Goal: Transaction & Acquisition: Purchase product/service

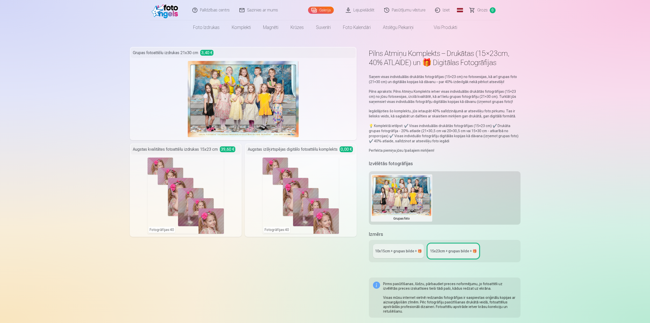
click at [169, 9] on img at bounding box center [166, 10] width 29 height 16
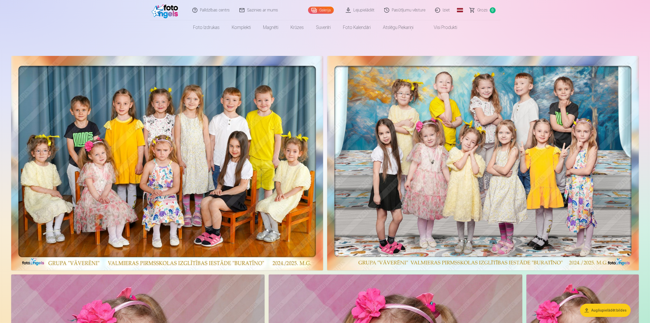
click at [325, 6] on div "Galerija" at bounding box center [322, 10] width 28 height 20
click at [325, 9] on link "Galerija" at bounding box center [321, 10] width 26 height 7
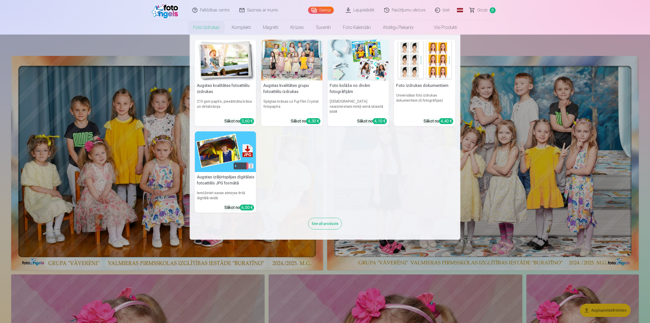
click at [203, 28] on link "Foto izdrukas" at bounding box center [206, 27] width 39 height 14
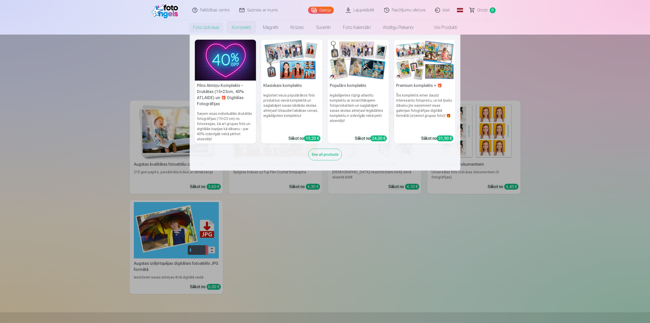
click at [236, 70] on img at bounding box center [225, 60] width 61 height 41
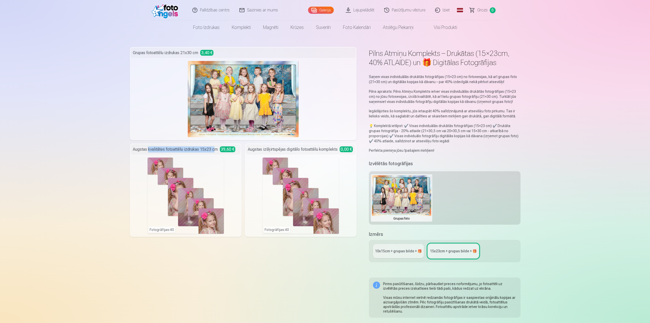
drag, startPoint x: 148, startPoint y: 147, endPoint x: 213, endPoint y: 149, distance: 65.4
click at [213, 149] on div "Augstas kvalitātes fotoattēlu izdrukas 15x23 cm 39,60 €" at bounding box center [186, 150] width 110 height 10
click at [212, 150] on div "Augstas kvalitātes fotoattēlu izdrukas 15x23 cm 39,60 €" at bounding box center [186, 150] width 110 height 10
drag, startPoint x: 220, startPoint y: 148, endPoint x: 240, endPoint y: 148, distance: 19.6
click at [240, 148] on div "Augstas kvalitātes fotoattēlu izdrukas 15x23 cm 39,60 €" at bounding box center [186, 150] width 110 height 10
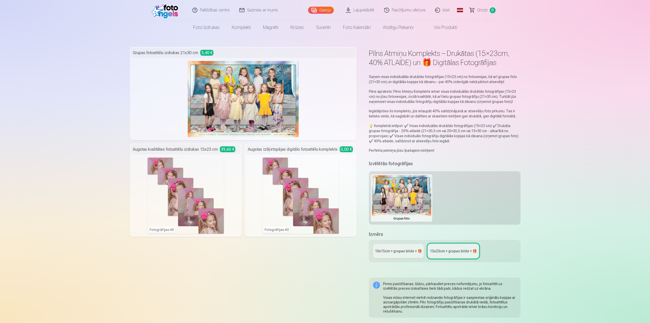
click at [229, 175] on div "Fotogrāfijas : 40" at bounding box center [186, 196] width 110 height 76
click at [204, 197] on div "Fotogrāfijas : 40" at bounding box center [186, 196] width 76 height 76
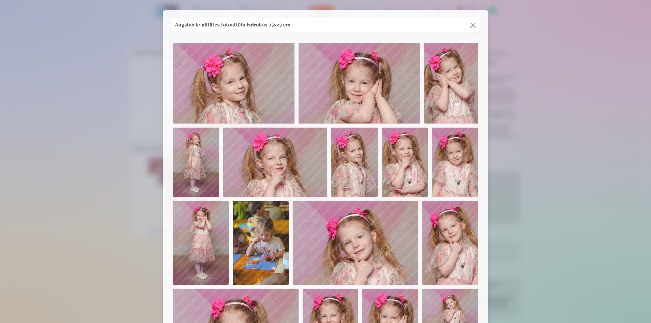
click at [471, 24] on button at bounding box center [473, 25] width 14 height 14
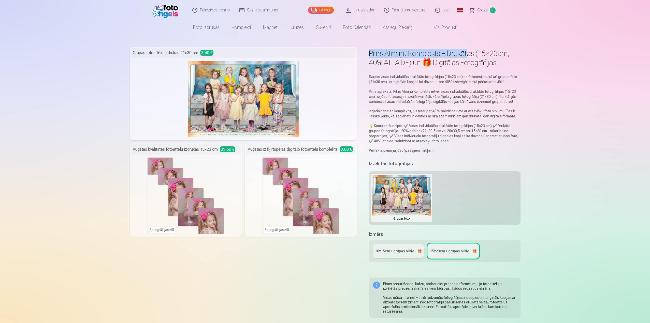
drag, startPoint x: 371, startPoint y: 56, endPoint x: 468, endPoint y: 50, distance: 96.9
click at [468, 50] on h1 "Pilns Atmiņu Komplekts – Drukātas (15×23cm, 40% ATLAIDE) un 🎁 Digitālas Fotogrā…" at bounding box center [444, 58] width 151 height 18
drag, startPoint x: 480, startPoint y: 53, endPoint x: 516, endPoint y: 53, distance: 35.6
click at [516, 53] on h1 "Pilns Atmiņu Komplekts – Drukātas (15×23cm, 40% ATLAIDE) un 🎁 Digitālas Fotogrā…" at bounding box center [444, 58] width 151 height 18
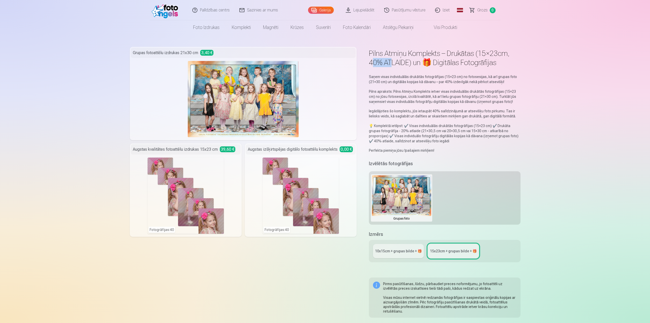
drag, startPoint x: 372, startPoint y: 65, endPoint x: 392, endPoint y: 64, distance: 19.9
click at [392, 64] on h1 "Pilns Atmiņu Komplekts – Drukātas (15×23cm, 40% ATLAIDE) un 🎁 Digitālas Fotogrā…" at bounding box center [444, 58] width 151 height 18
click at [438, 76] on p "Saņem visas individuālās drukātās fotogrāfijas (15×23 cm) no fotosesijas, kā ar…" at bounding box center [444, 79] width 151 height 10
drag, startPoint x: 460, startPoint y: 65, endPoint x: 484, endPoint y: 65, distance: 23.7
click at [484, 65] on h1 "Pilns Atmiņu Komplekts – Drukātas (15×23cm, 40% ATLAIDE) un 🎁 Digitālas Fotogrā…" at bounding box center [444, 58] width 151 height 18
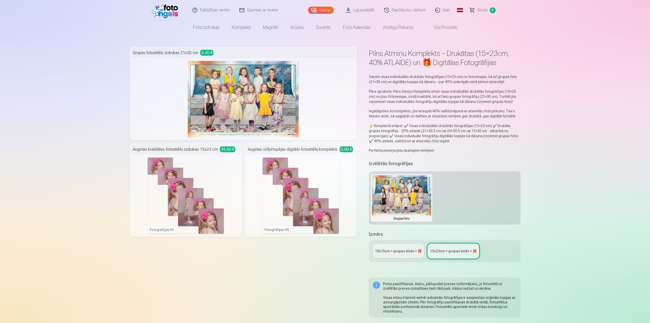
click at [491, 65] on h1 "Pilns Atmiņu Komplekts – Drukātas (15×23cm, 40% ATLAIDE) un 🎁 Digitālas Fotogrā…" at bounding box center [444, 58] width 151 height 18
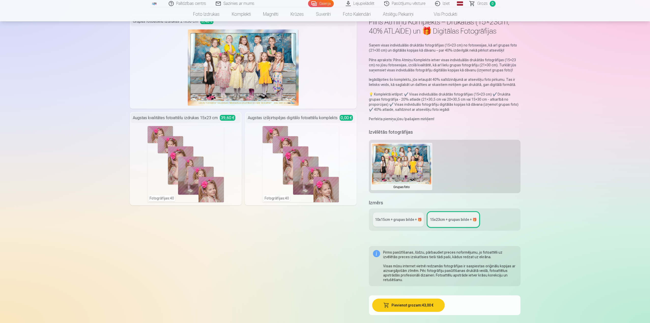
scroll to position [102, 0]
